Goal: Task Accomplishment & Management: Manage account settings

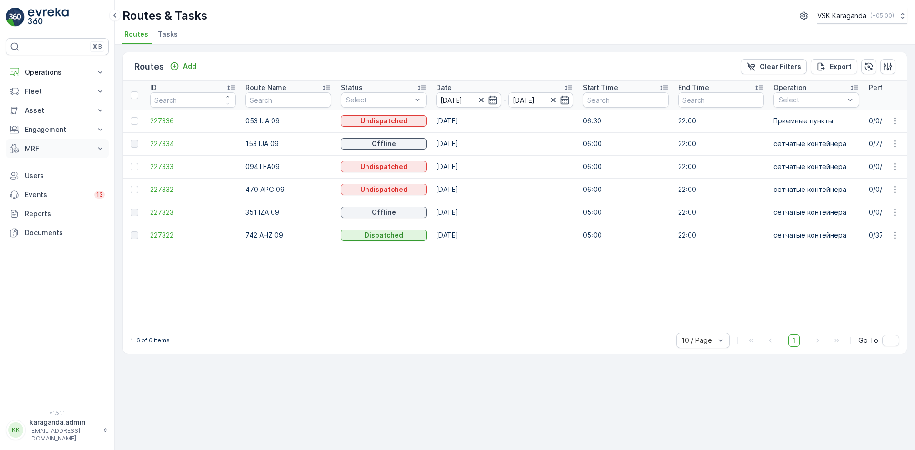
click at [38, 149] on p "MRF" at bounding box center [57, 149] width 65 height 10
click at [35, 165] on p "Входящий & Исходящий" at bounding box center [64, 165] width 80 height 10
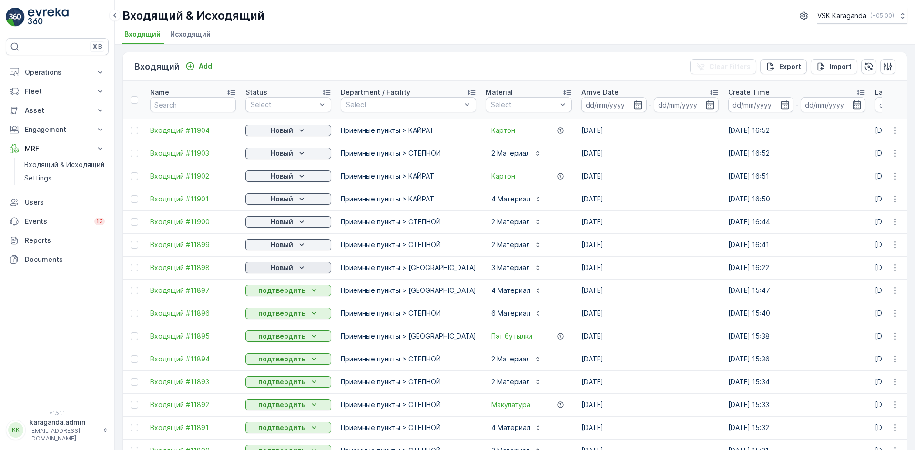
click at [292, 266] on p "Новый" at bounding box center [282, 268] width 22 height 10
click at [266, 293] on span "подтвердить" at bounding box center [273, 296] width 44 height 10
click at [284, 244] on p "Новый" at bounding box center [282, 245] width 22 height 10
drag, startPoint x: 274, startPoint y: 272, endPoint x: 284, endPoint y: 252, distance: 22.6
click at [274, 272] on span "подтвердить" at bounding box center [273, 273] width 44 height 10
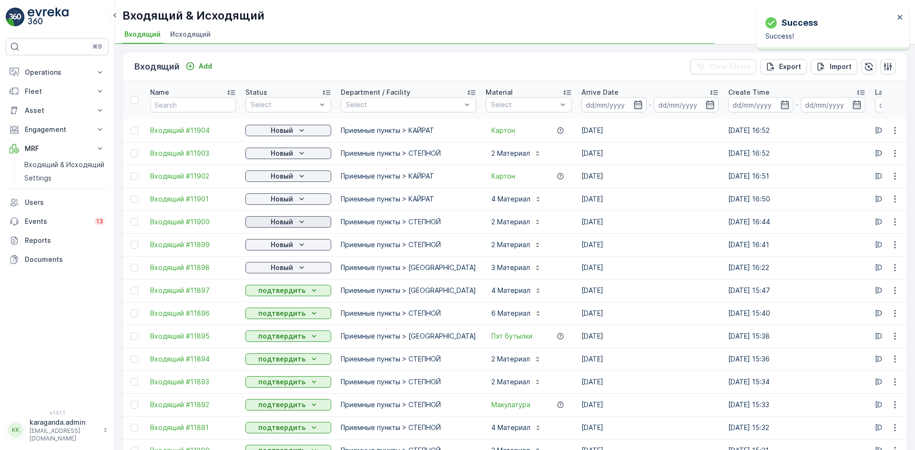
click at [286, 223] on p "Новый" at bounding box center [282, 222] width 22 height 10
click at [280, 246] on span "подтвердить" at bounding box center [273, 250] width 44 height 10
click at [289, 201] on p "Новый" at bounding box center [282, 199] width 22 height 10
click at [275, 223] on span "подтвердить" at bounding box center [273, 227] width 44 height 10
click at [286, 154] on p "Новый" at bounding box center [282, 154] width 22 height 10
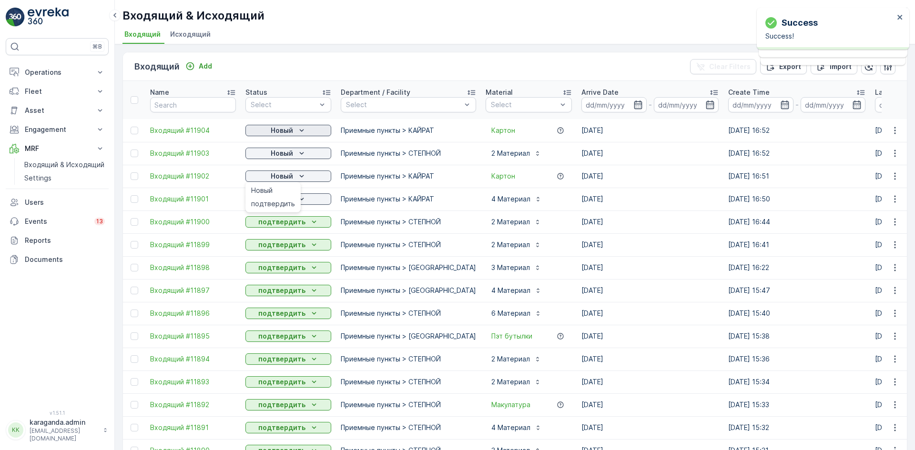
click at [285, 132] on p "Новый" at bounding box center [282, 131] width 22 height 10
click at [280, 159] on span "подтвердить" at bounding box center [273, 158] width 44 height 10
click at [284, 156] on p "Новый" at bounding box center [282, 154] width 22 height 10
click at [276, 176] on div "подтвердить" at bounding box center [272, 180] width 51 height 13
click at [276, 176] on p "Новый" at bounding box center [282, 177] width 22 height 10
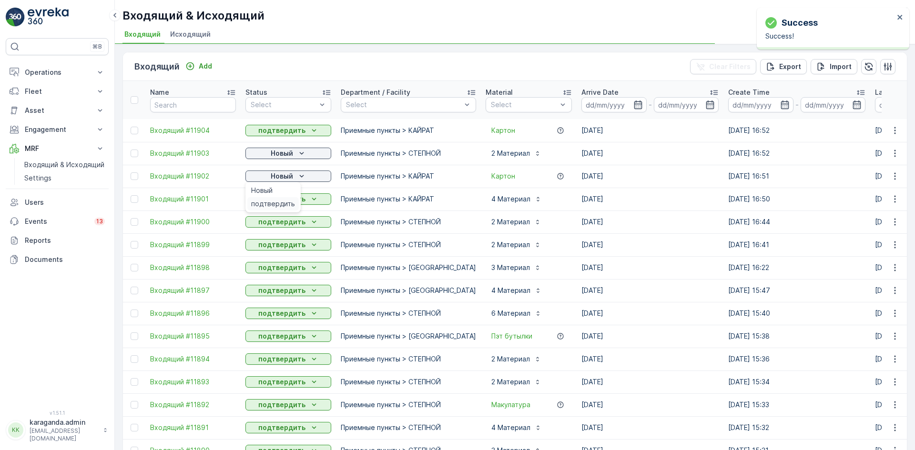
click at [277, 202] on span "подтвердить" at bounding box center [273, 204] width 44 height 10
click at [282, 175] on p "Новый" at bounding box center [282, 177] width 22 height 10
click at [278, 202] on span "подтвердить" at bounding box center [273, 204] width 44 height 10
